Goal: Task Accomplishment & Management: Complete application form

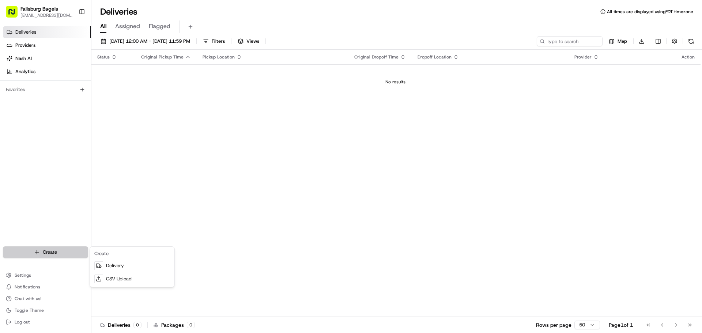
click at [46, 250] on html "Fallsburg Bagels [EMAIL_ADDRESS][DOMAIN_NAME] Toggle Sidebar Deliveries Provide…" at bounding box center [351, 166] width 702 height 333
click at [106, 266] on link "Delivery" at bounding box center [131, 265] width 81 height 13
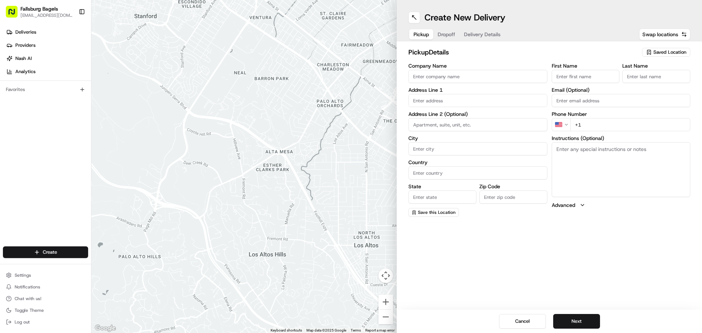
click at [663, 56] on div "Saved Location" at bounding box center [666, 52] width 48 height 9
click at [643, 83] on span "Fallsburg Bagels" at bounding box center [653, 79] width 90 height 7
type input "Fallsburg Bagels"
type input "[STREET_ADDRESS]"
type input "[GEOGRAPHIC_DATA]"
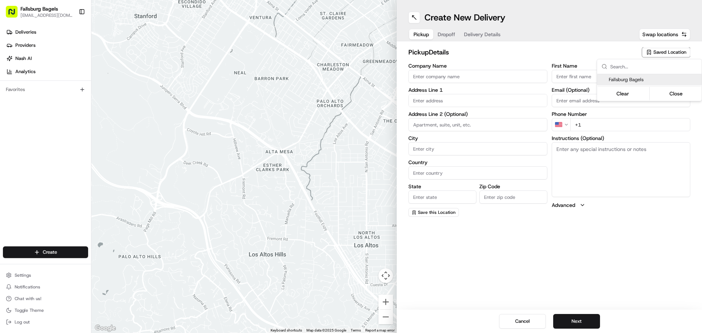
type input "US"
type input "NY"
type input "11219"
type input "[PHONE_NUMBER]"
type textarea "Please walk into the store, we will have it ready"
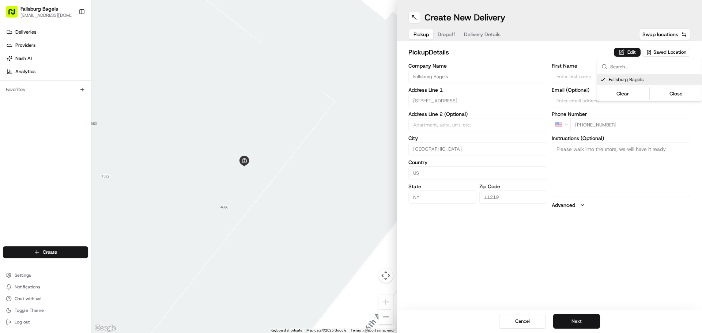
click at [564, 320] on html "Fallsburg Bagels [EMAIL_ADDRESS][DOMAIN_NAME] Toggle Sidebar Deliveries Provide…" at bounding box center [351, 166] width 702 height 333
click at [565, 322] on button "Next" at bounding box center [576, 321] width 47 height 15
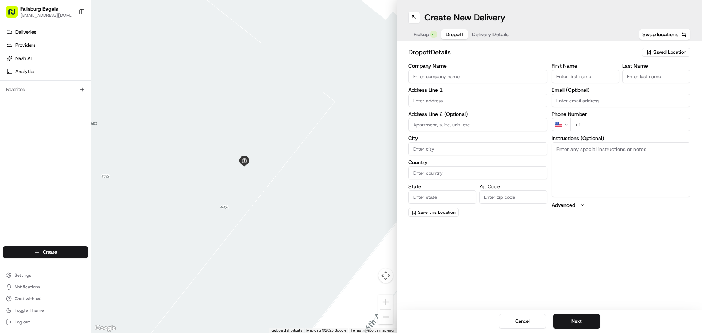
drag, startPoint x: 574, startPoint y: 319, endPoint x: 565, endPoint y: 308, distance: 14.0
click at [573, 319] on button "Next" at bounding box center [576, 321] width 47 height 15
